Goal: Task Accomplishment & Management: Manage account settings

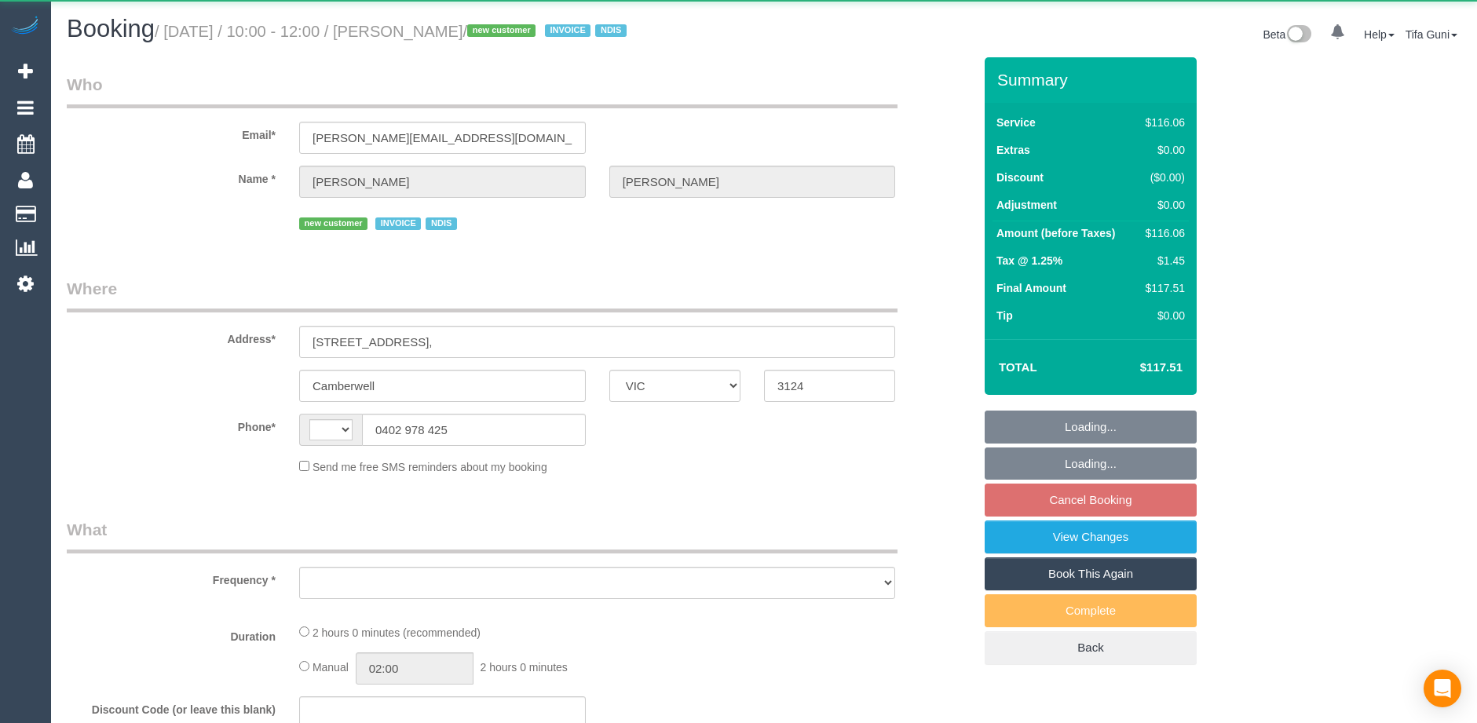
select select "VIC"
select select "string:AU"
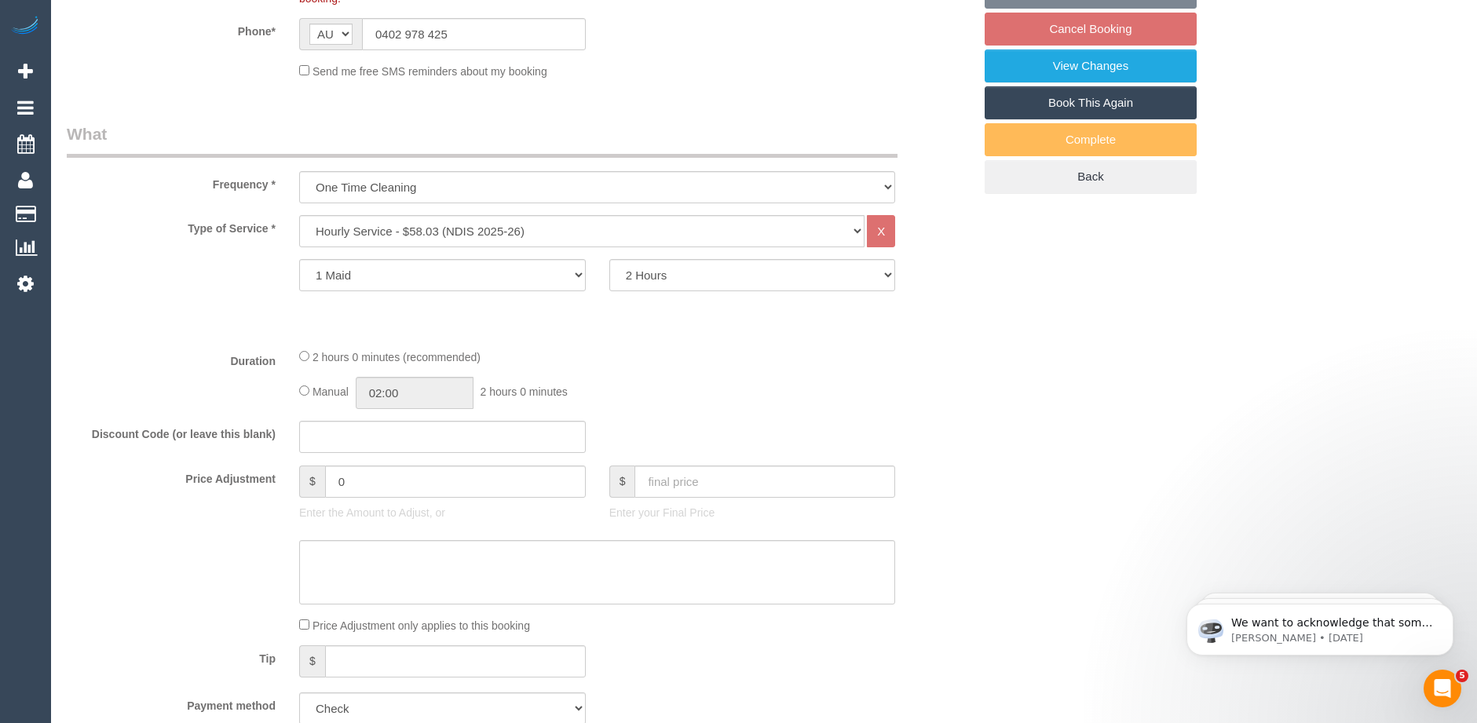
select select "object:756"
select select "number:28"
select select "number:14"
select select "number:19"
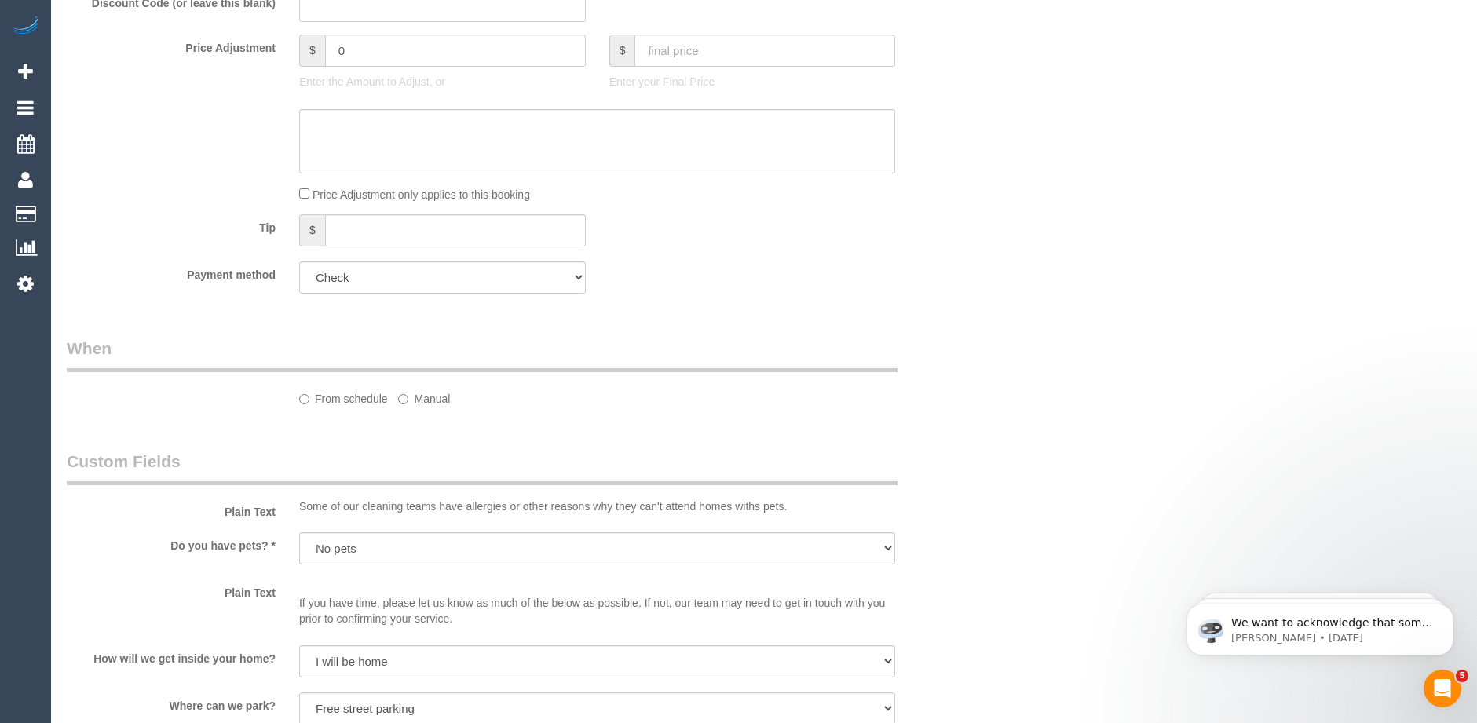
select select "spot3"
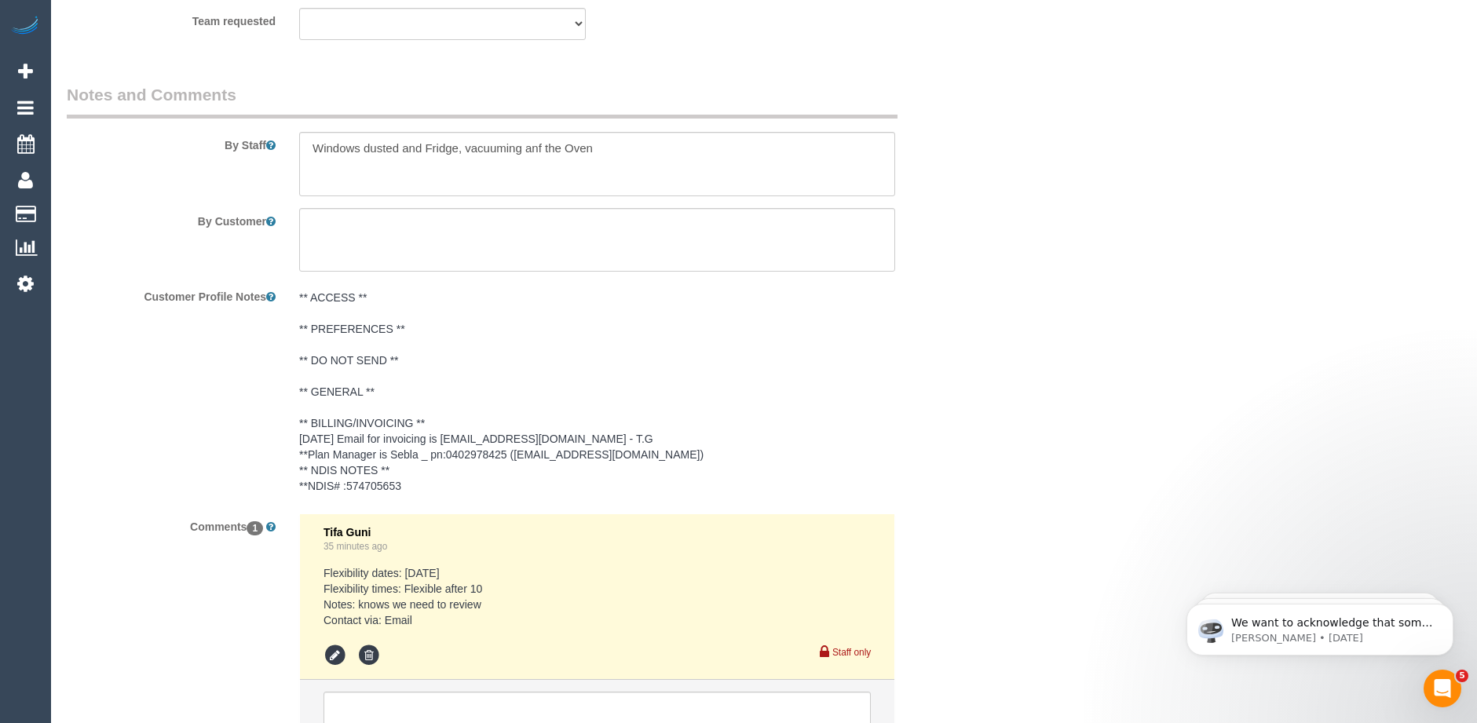
scroll to position [1856, 0]
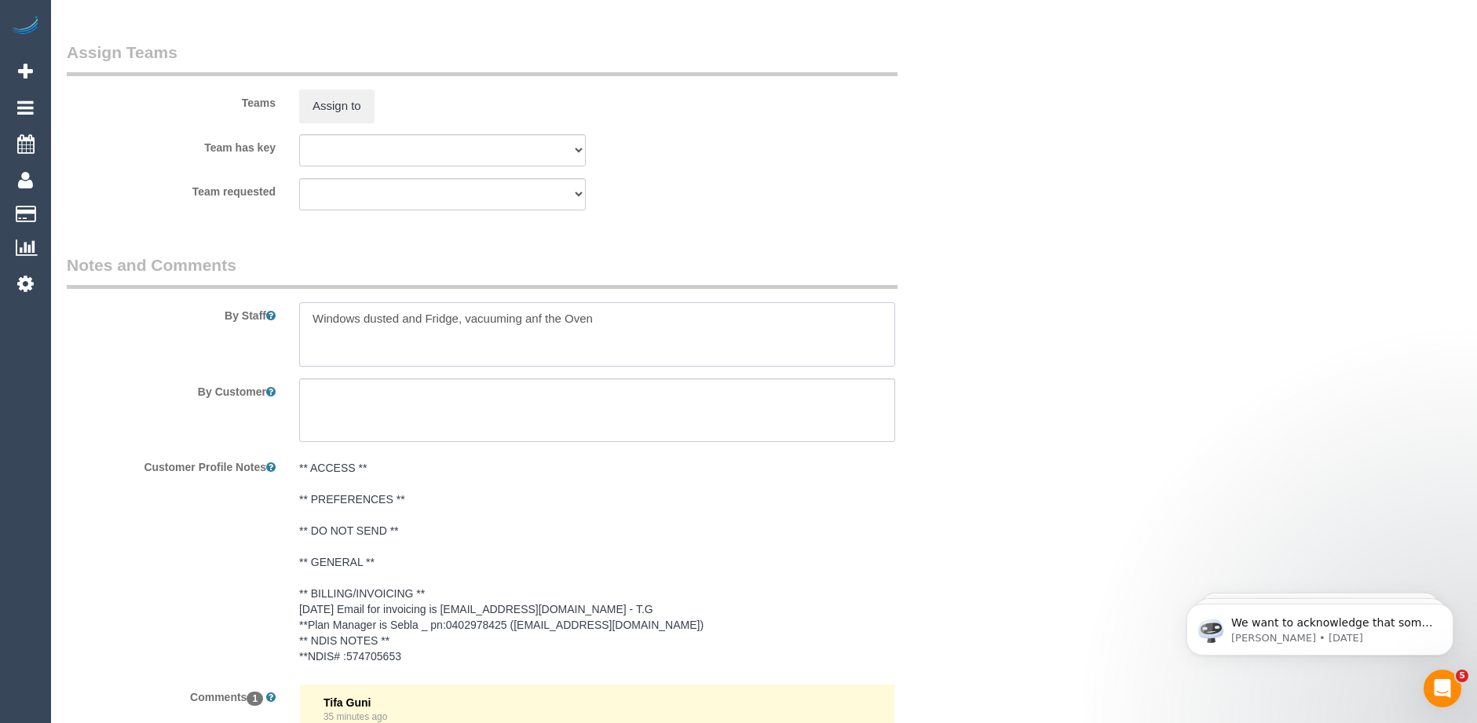
click at [313, 315] on textarea at bounding box center [597, 334] width 596 height 64
drag, startPoint x: 692, startPoint y: 317, endPoint x: 656, endPoint y: 319, distance: 36.2
click at [656, 319] on textarea at bounding box center [597, 334] width 596 height 64
click at [401, 317] on textarea at bounding box center [597, 334] width 596 height 64
paste textarea "Oven"
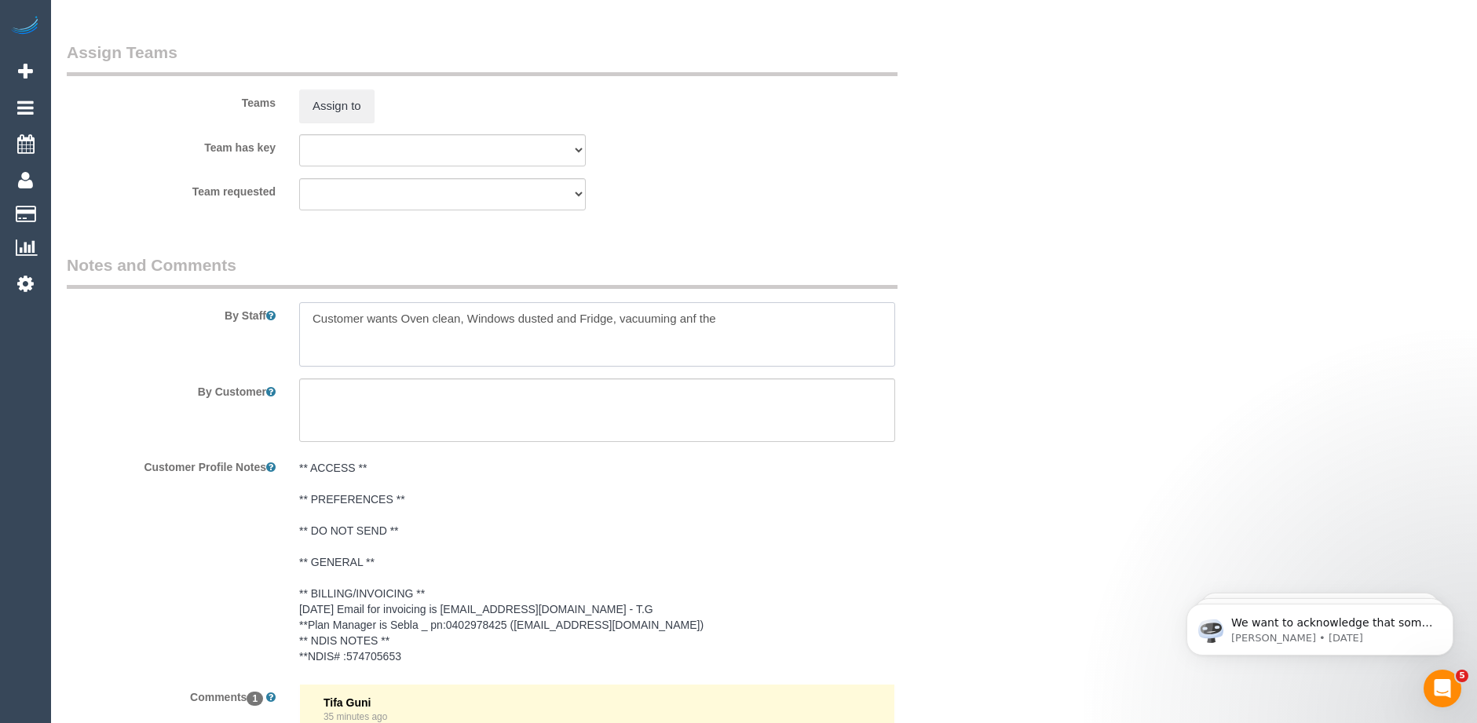
drag, startPoint x: 695, startPoint y: 319, endPoint x: 624, endPoint y: 320, distance: 71.5
click at [624, 320] on textarea at bounding box center [597, 334] width 596 height 64
click at [552, 317] on textarea at bounding box center [597, 334] width 596 height 64
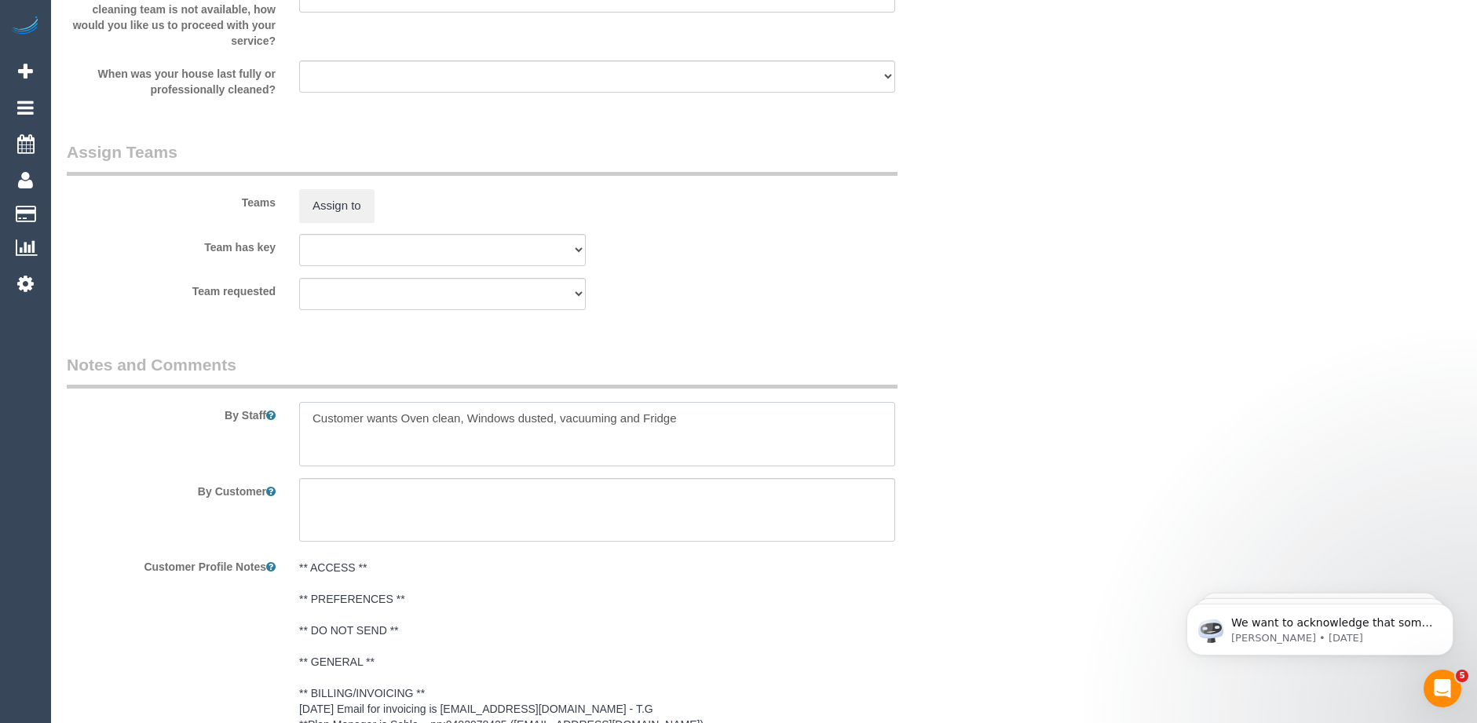
scroll to position [2013, 0]
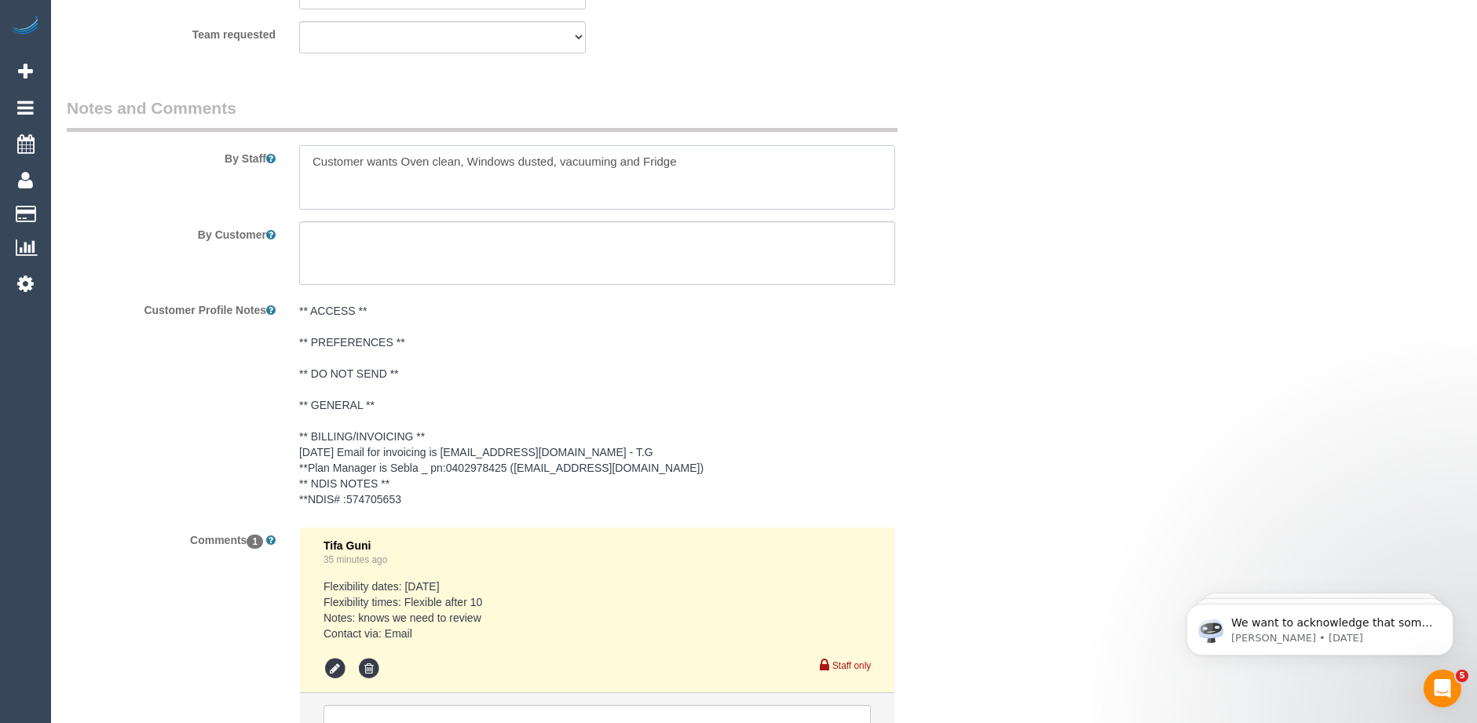
click at [688, 155] on textarea at bounding box center [597, 177] width 596 height 64
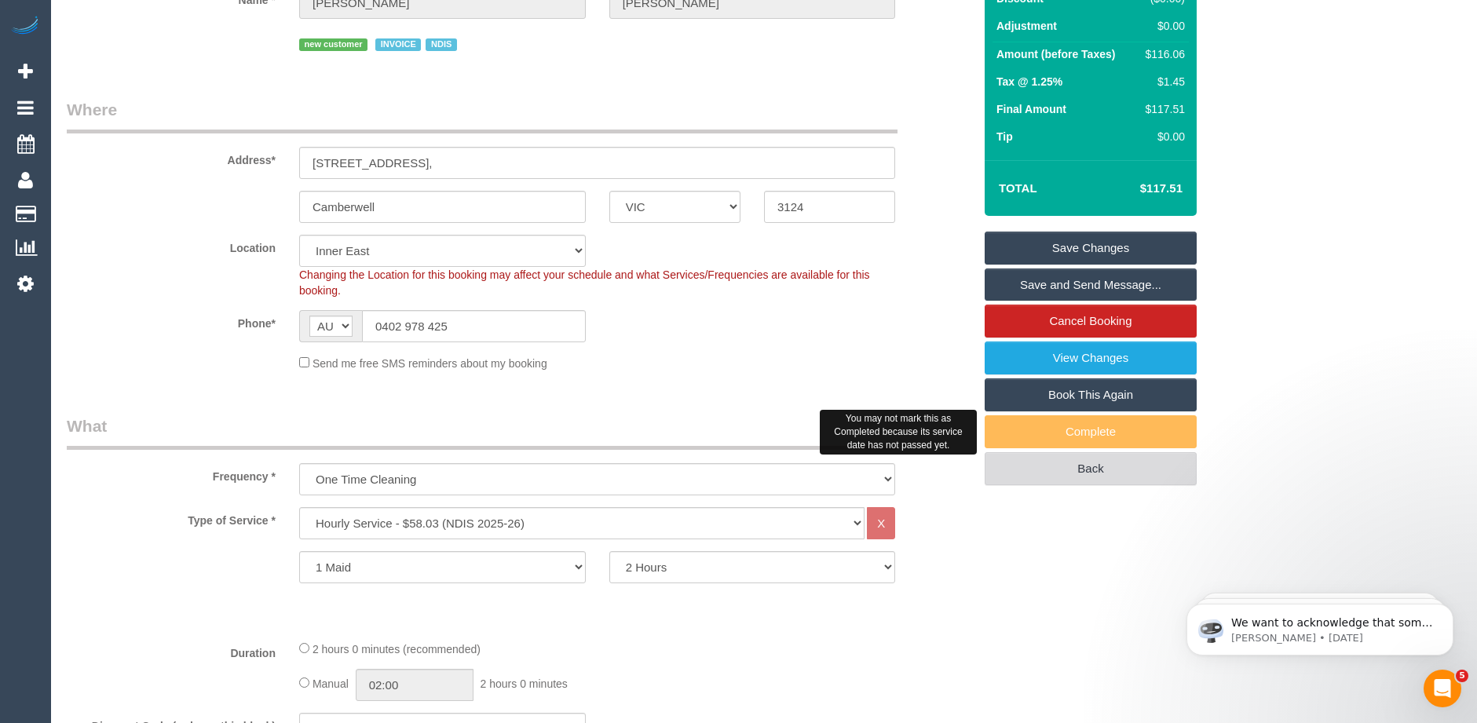
scroll to position [393, 0]
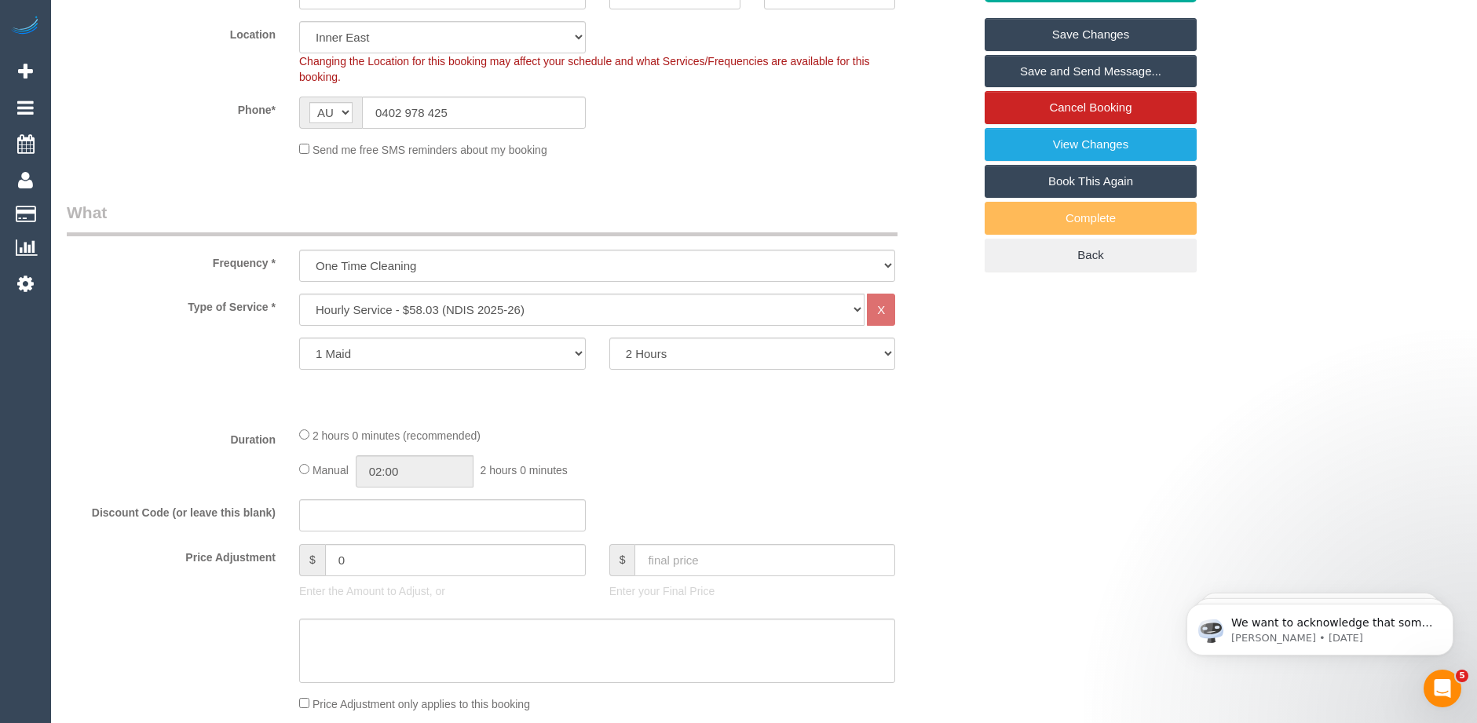
type textarea "Customer wants Oven clean, Windows dusted, vacuuming and Fridge."
click at [1086, 33] on link "Save Changes" at bounding box center [1091, 34] width 212 height 33
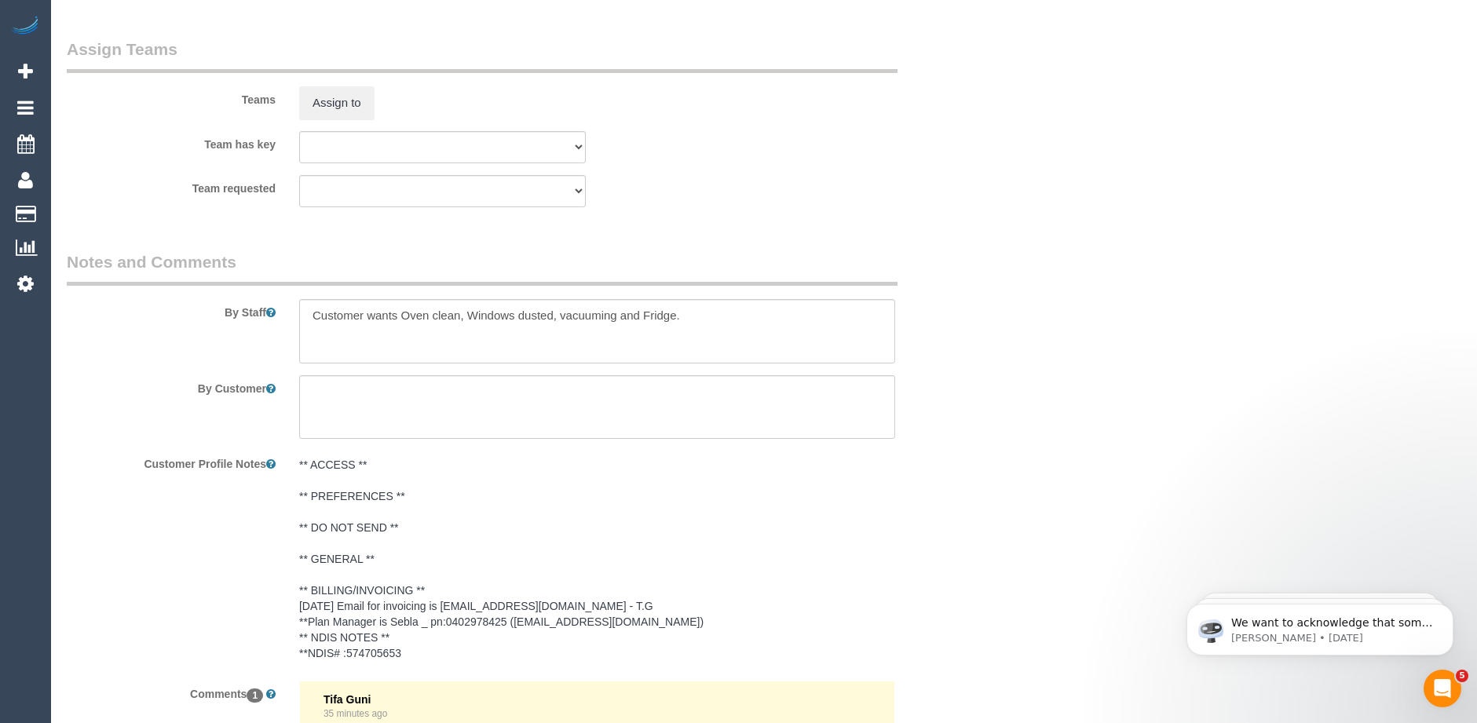
scroll to position [1964, 0]
